Goal: Information Seeking & Learning: Learn about a topic

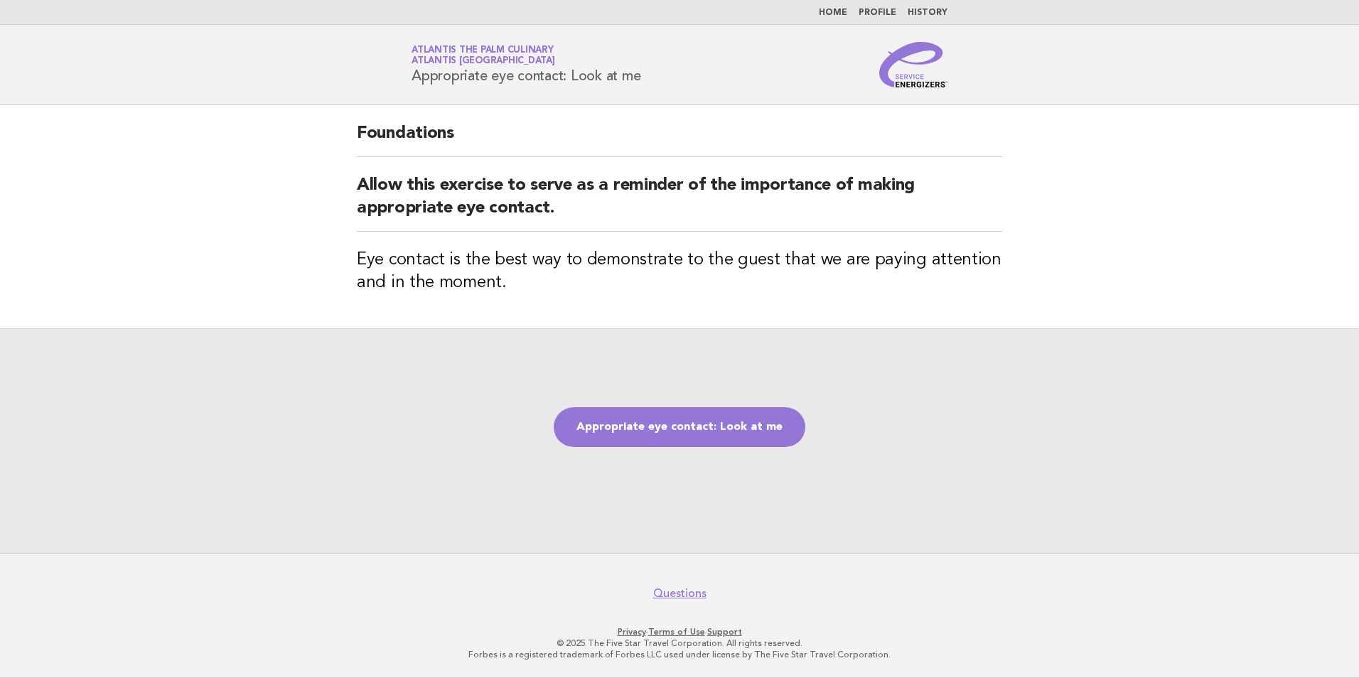
drag, startPoint x: 0, startPoint y: 0, endPoint x: 523, endPoint y: 68, distance: 527.5
click at [510, 71] on h1 "Service Energizers Atlantis The Palm Culinary Atlantis Dubai Appropriate eye co…" at bounding box center [526, 64] width 229 height 37
click at [476, 57] on span "Atlantis [GEOGRAPHIC_DATA]" at bounding box center [484, 61] width 144 height 9
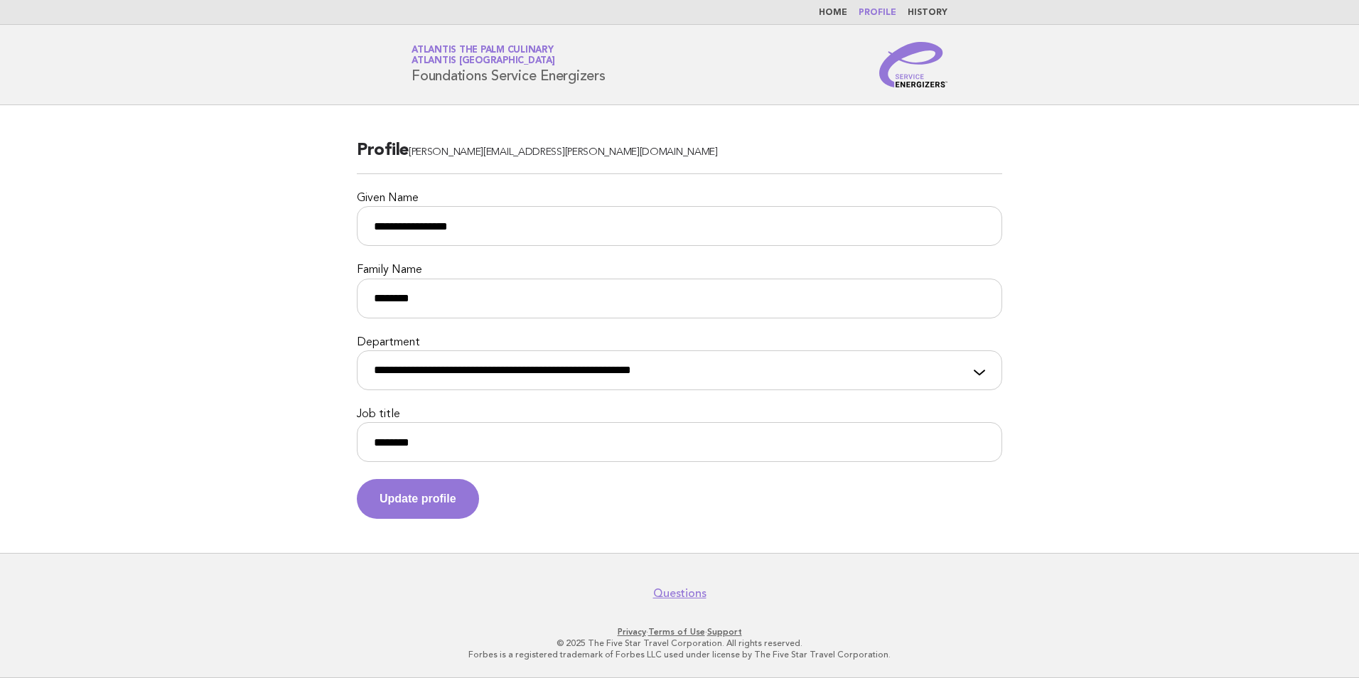
click at [839, 19] on nav "Home Profile History" at bounding box center [679, 12] width 1359 height 25
click at [839, 4] on nav "Home Profile History" at bounding box center [679, 12] width 1359 height 25
click at [841, 14] on link "Home" at bounding box center [833, 13] width 28 height 9
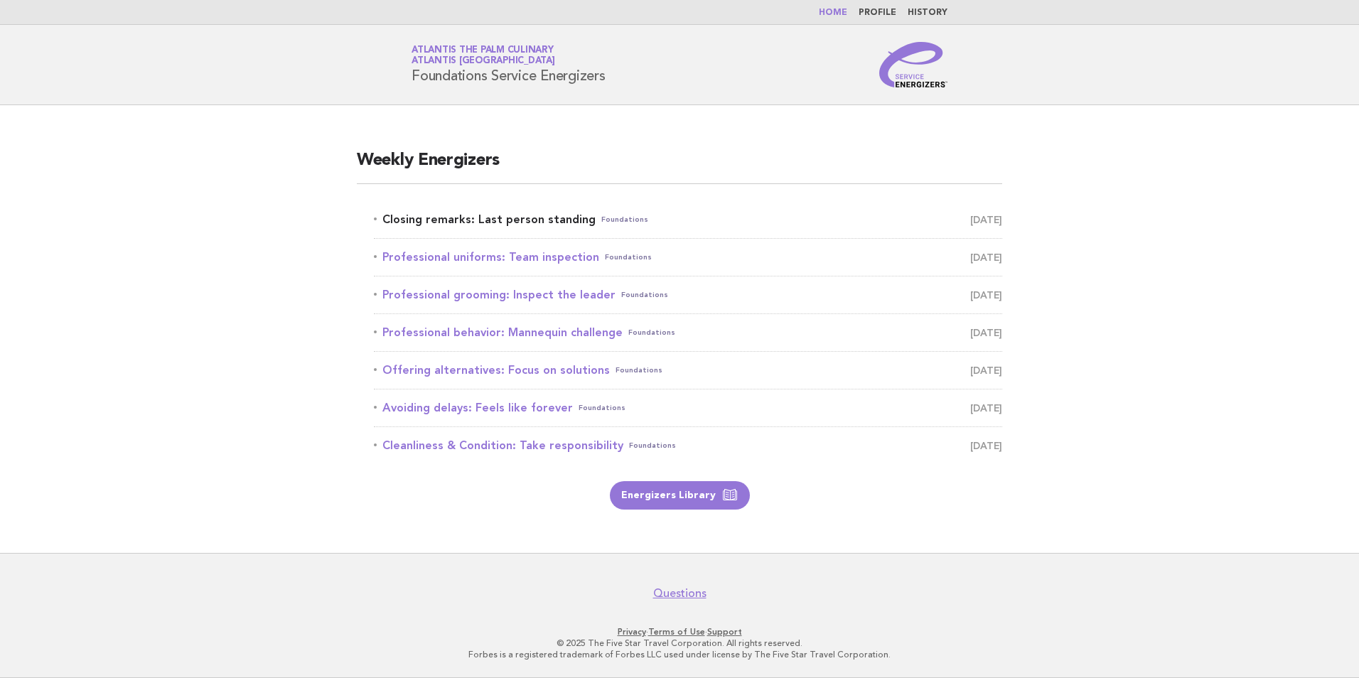
click at [582, 219] on link "Closing remarks: Last person standing Foundations [DATE]" at bounding box center [688, 220] width 628 height 20
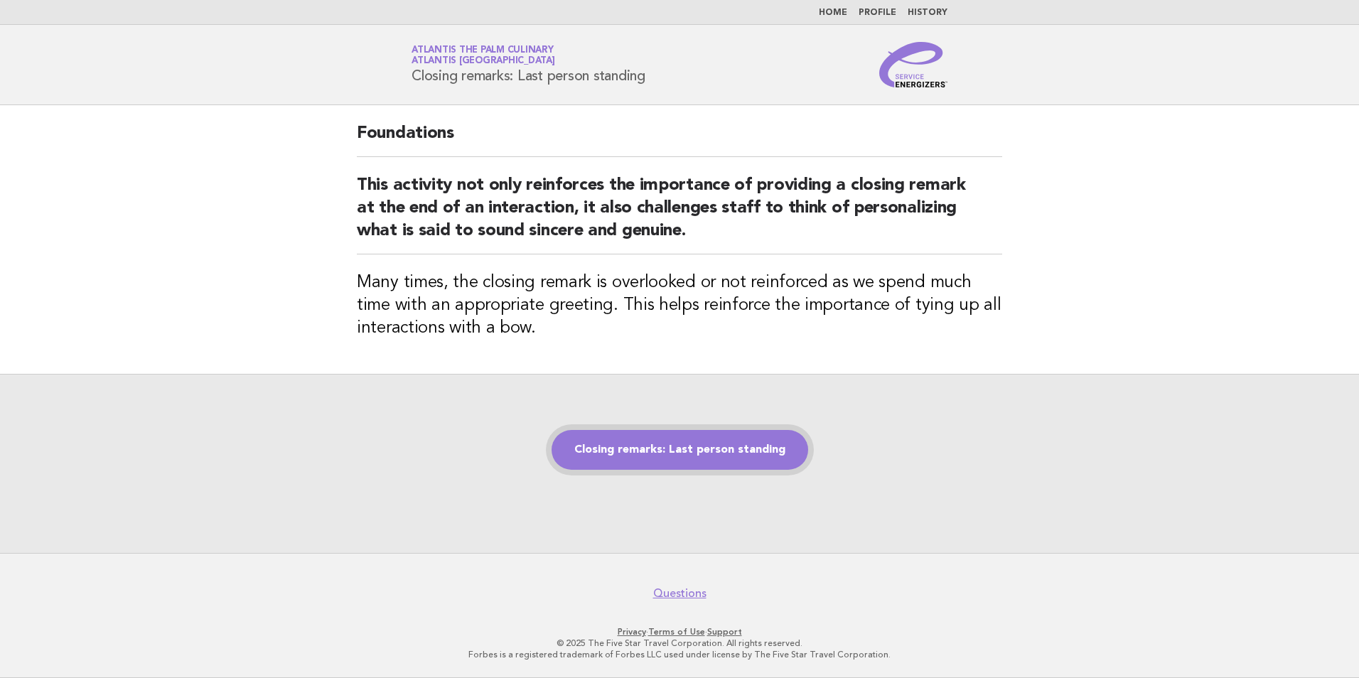
click at [719, 458] on link "Closing remarks: Last person standing" at bounding box center [680, 450] width 257 height 40
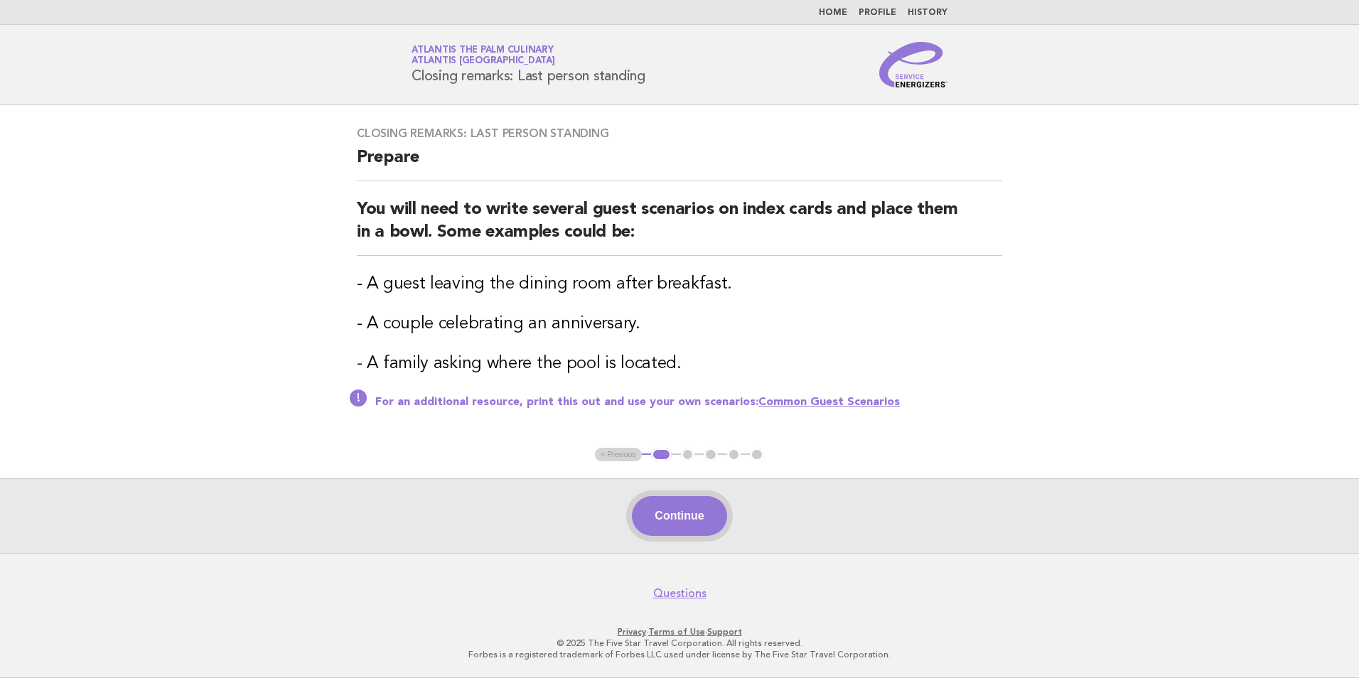
click at [697, 525] on button "Continue" at bounding box center [679, 516] width 95 height 40
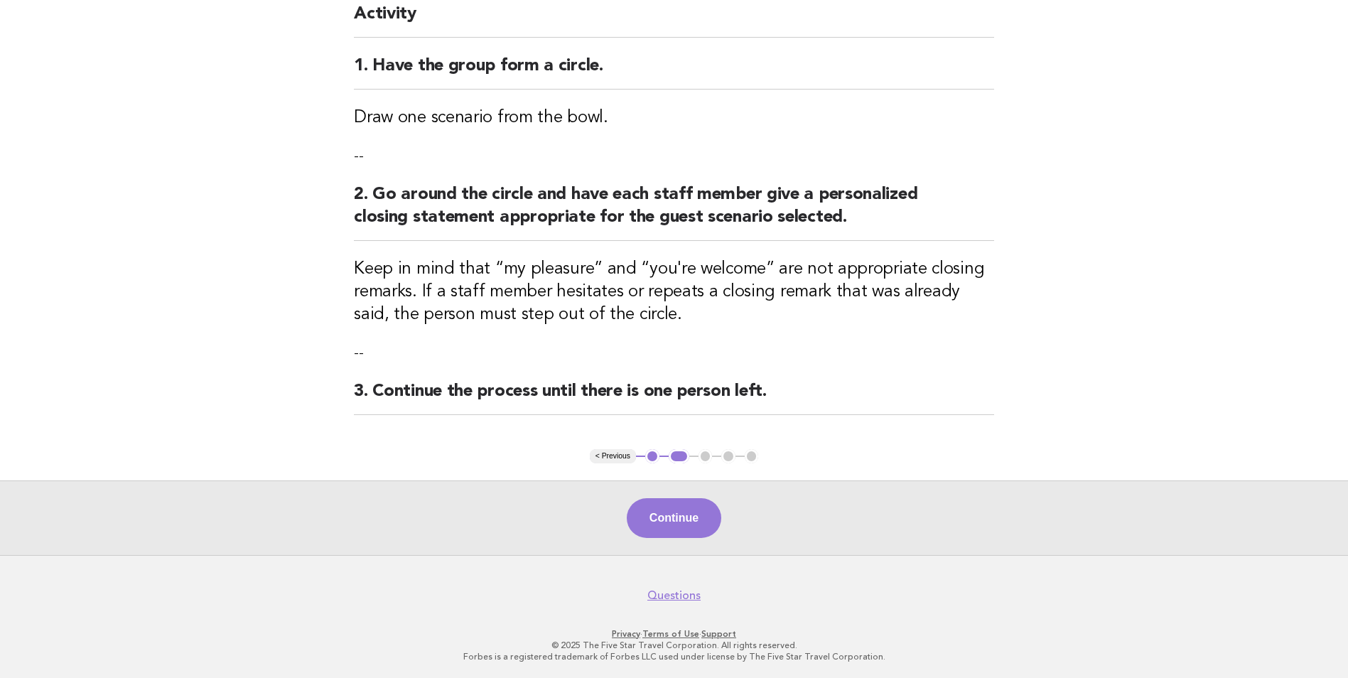
scroll to position [141, 0]
click at [672, 515] on button "Continue" at bounding box center [674, 517] width 95 height 40
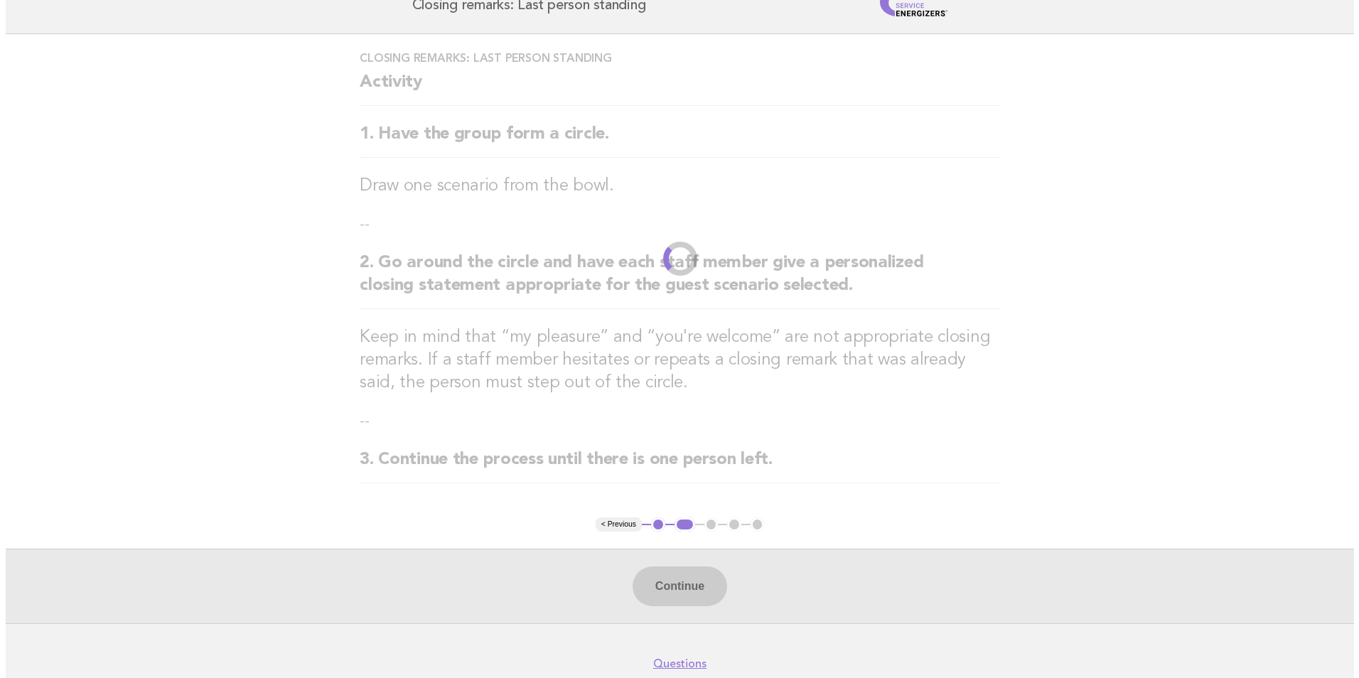
scroll to position [0, 0]
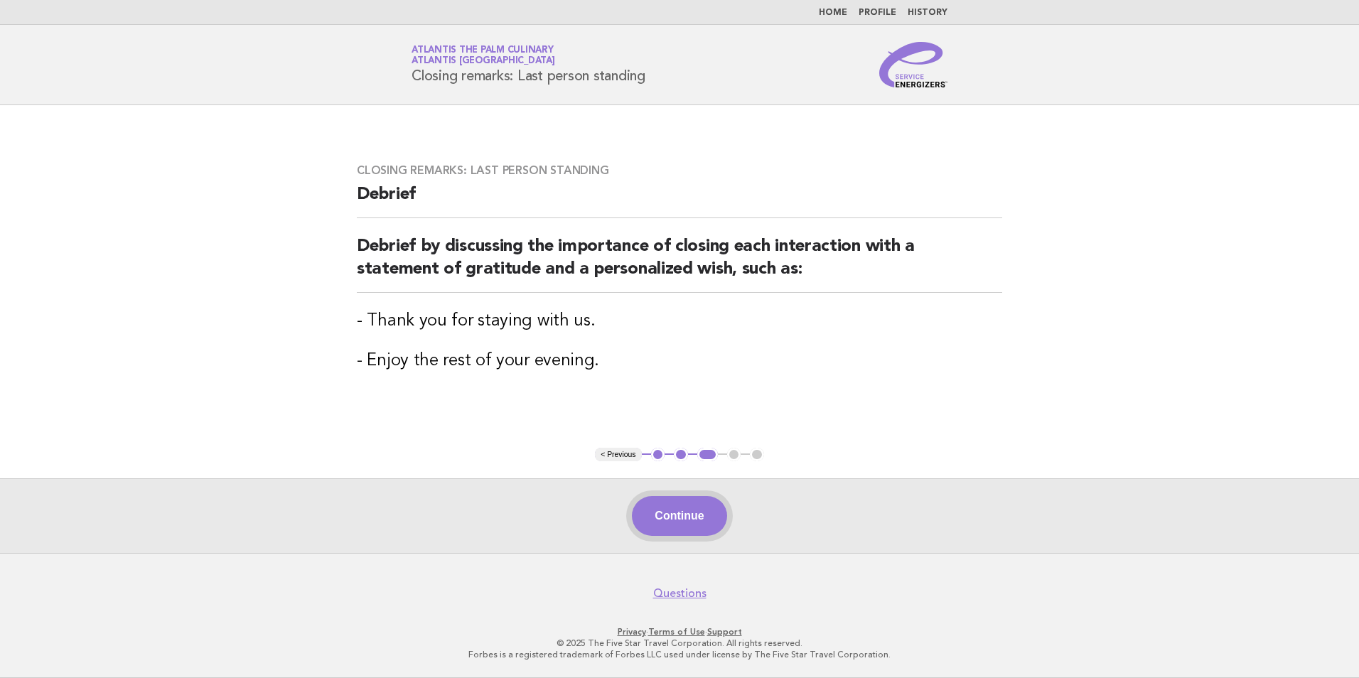
click at [695, 528] on button "Continue" at bounding box center [679, 516] width 95 height 40
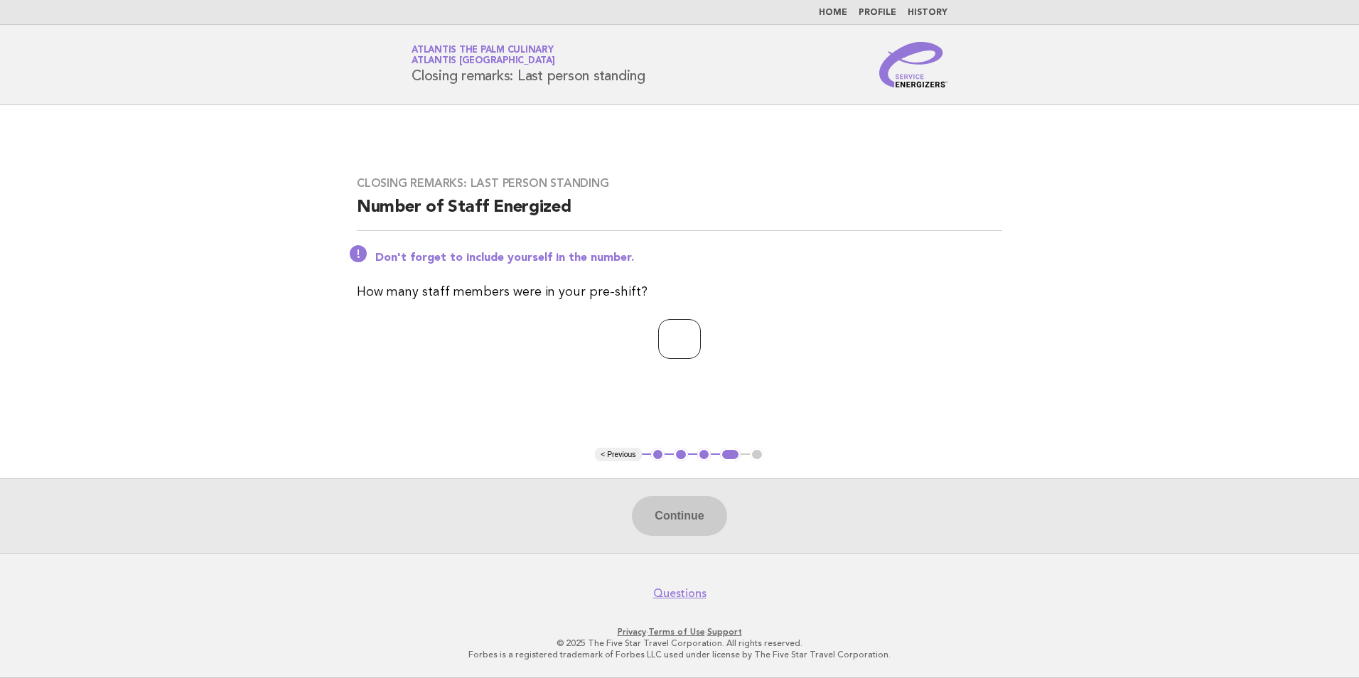
click at [696, 343] on input "number" at bounding box center [679, 339] width 43 height 40
type input "*"
click at [687, 522] on button "Continue" at bounding box center [679, 516] width 95 height 40
